Goal: Find specific page/section: Find specific page/section

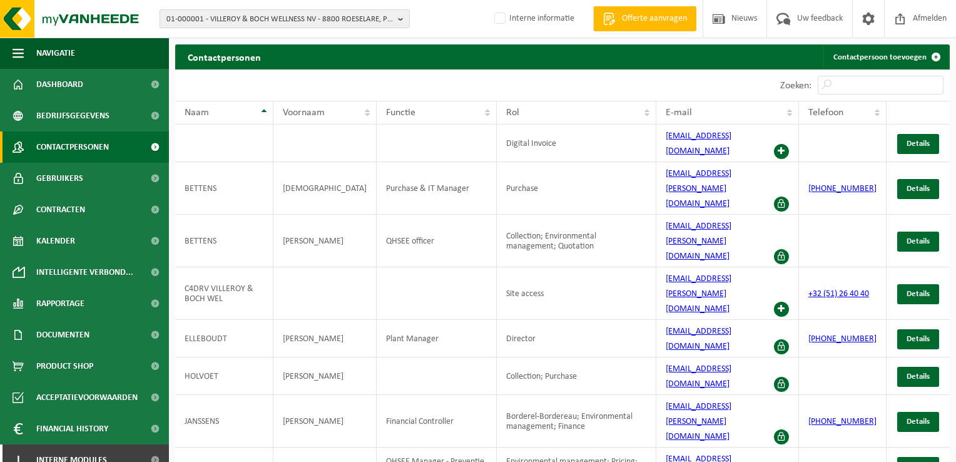
click at [198, 15] on span "01-000001 - VILLEROY & BOCH WELLNESS NV - 8800 ROESELARE, POPULIERSTRAAT 1" at bounding box center [279, 19] width 226 height 19
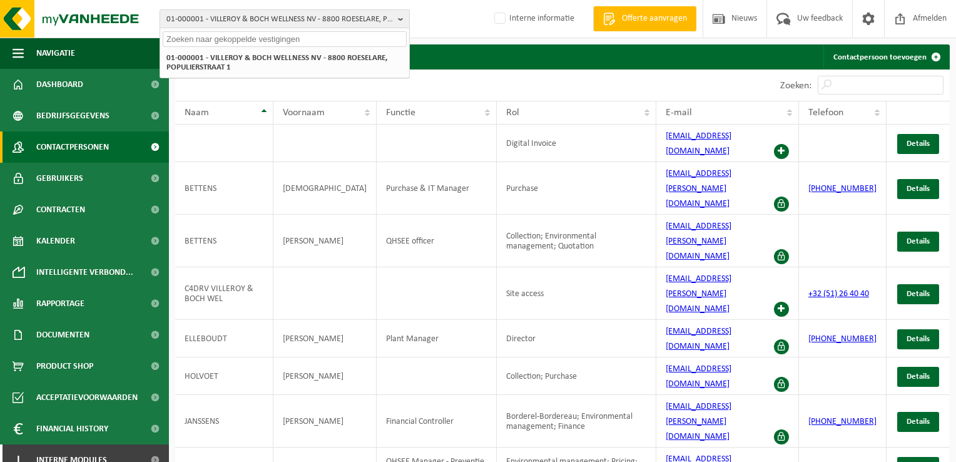
paste input "01-001785"
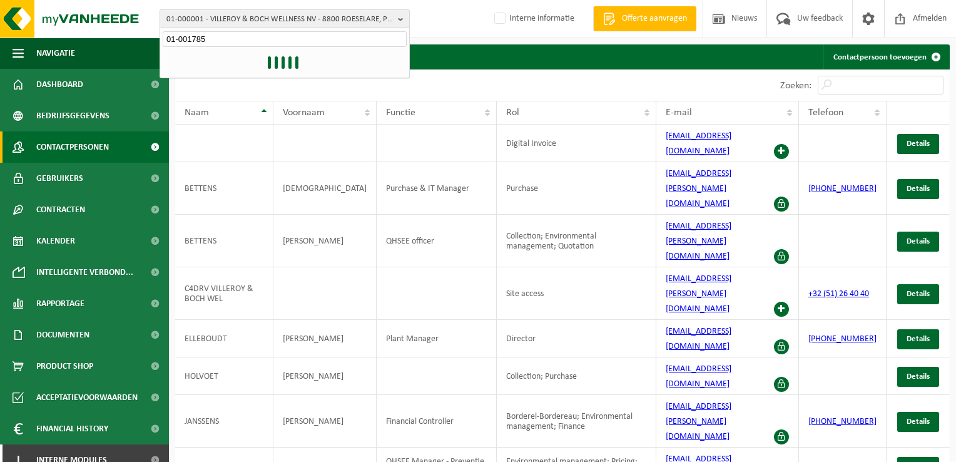
type input "01-001785"
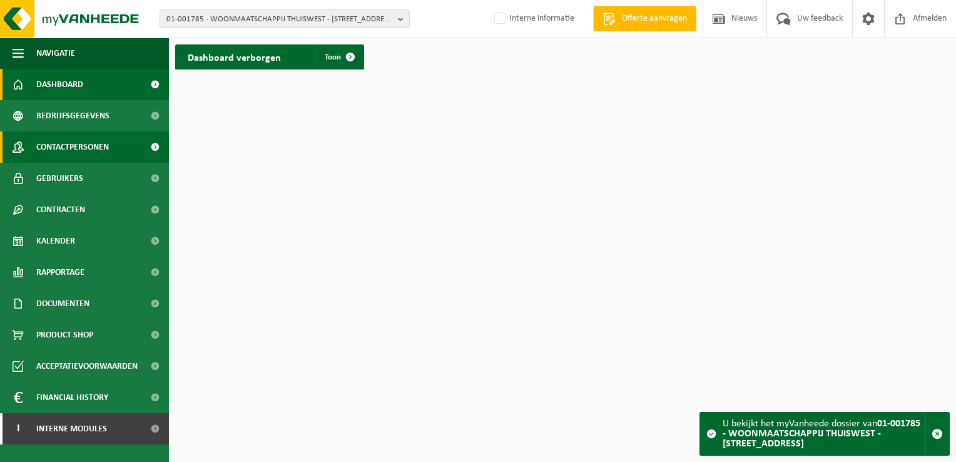
click at [88, 138] on span "Contactpersonen" at bounding box center [72, 146] width 73 height 31
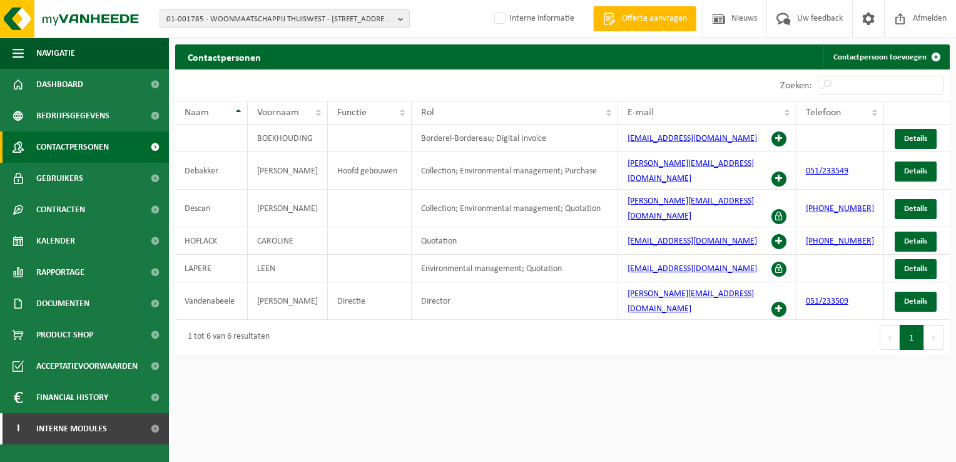
drag, startPoint x: 383, startPoint y: 363, endPoint x: 392, endPoint y: 370, distance: 11.3
click at [383, 365] on html "01-001785 - WOONMAATSCHAPPIJ THUISWEST - 8800 ROESELARE, GROENESTRAAT 224 01-00…" at bounding box center [478, 231] width 956 height 462
click at [397, 353] on html "01-001785 - WOONMAATSCHAPPIJ THUISWEST - 8800 ROESELARE, GROENESTRAAT 224 01-00…" at bounding box center [478, 231] width 956 height 462
click at [447, 363] on html "01-001785 - WOONMAATSCHAPPIJ THUISWEST - 8800 ROESELARE, GROENESTRAAT 224 01-00…" at bounding box center [478, 231] width 956 height 462
click at [275, 13] on span "01-001785 - WOONMAATSCHAPPIJ THUISWEST - 8800 ROESELARE, GROENESTRAAT 224" at bounding box center [279, 19] width 226 height 19
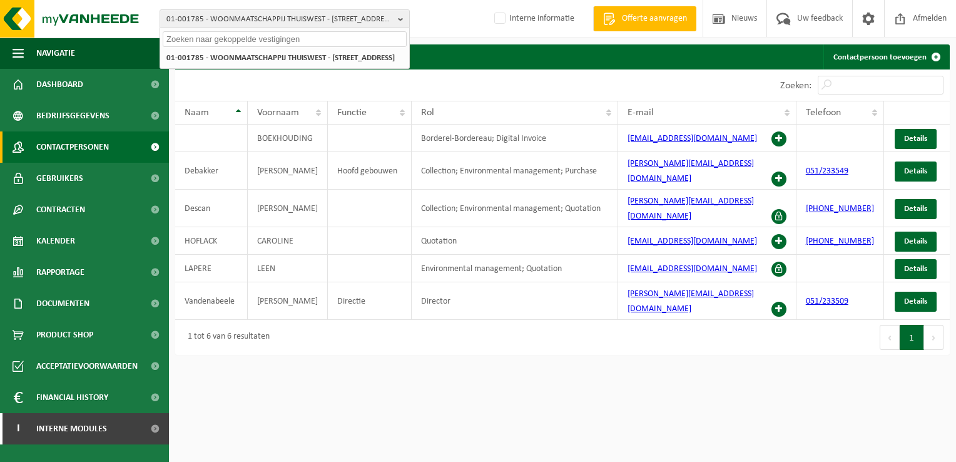
click at [388, 402] on html "01-001785 - WOONMAATSCHAPPIJ THUISWEST - 8800 ROESELARE, GROENESTRAAT 224 01-00…" at bounding box center [478, 231] width 956 height 462
click at [59, 203] on span "Contracten" at bounding box center [60, 209] width 49 height 31
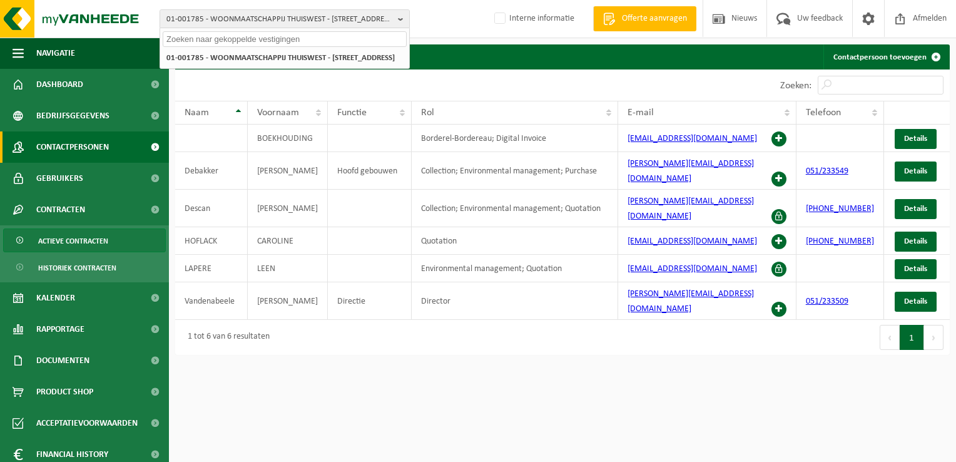
click at [84, 241] on span "Actieve contracten" at bounding box center [73, 241] width 70 height 24
